Goal: Find specific page/section: Find specific page/section

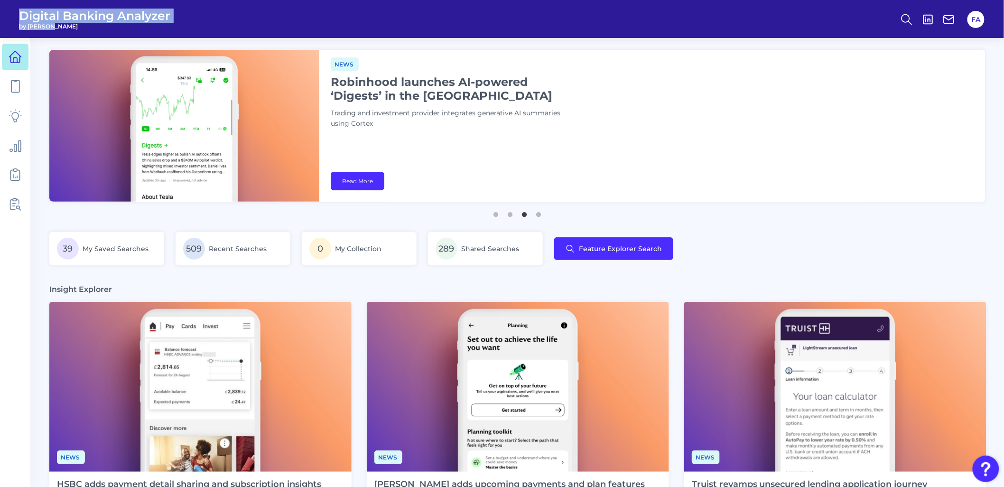
drag, startPoint x: 2, startPoint y: 18, endPoint x: 127, endPoint y: 38, distance: 127.0
click at [126, 35] on header "Digital Banking Analyzer by [PERSON_NAME] FA" at bounding box center [502, 19] width 1004 height 38
click at [181, 19] on header "Digital Banking Analyzer by [PERSON_NAME] FA" at bounding box center [502, 19] width 1004 height 38
click at [41, 9] on span "Digital Banking Analyzer" at bounding box center [94, 16] width 151 height 14
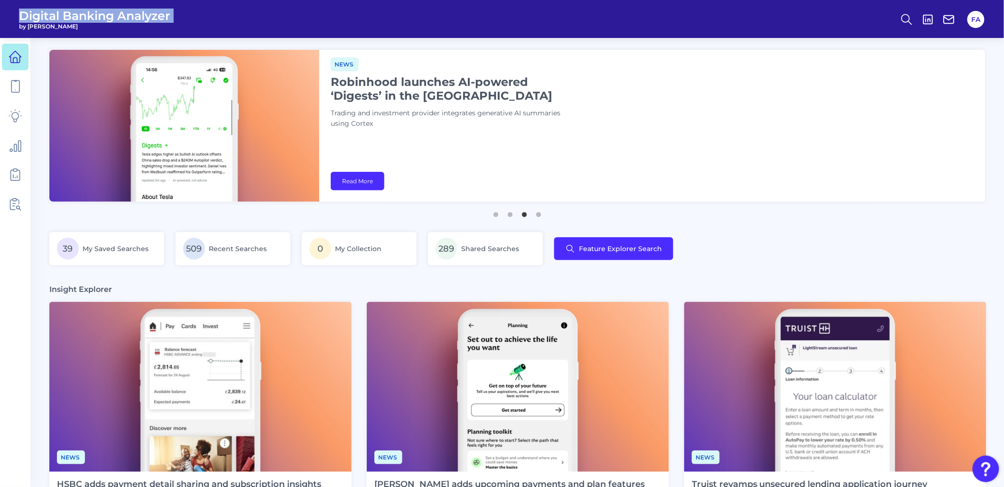
click at [41, 9] on span "Digital Banking Analyzer" at bounding box center [94, 16] width 151 height 14
click at [52, 23] on span "by [PERSON_NAME]" at bounding box center [94, 26] width 151 height 7
drag, startPoint x: 52, startPoint y: 23, endPoint x: -1, endPoint y: 11, distance: 54.8
click at [0, 11] on html "Digital Banking Analyzer by Curinos FA Deep dive Security hubs: Encourage custo…" at bounding box center [502, 460] width 1004 height 921
